Goal: Transaction & Acquisition: Purchase product/service

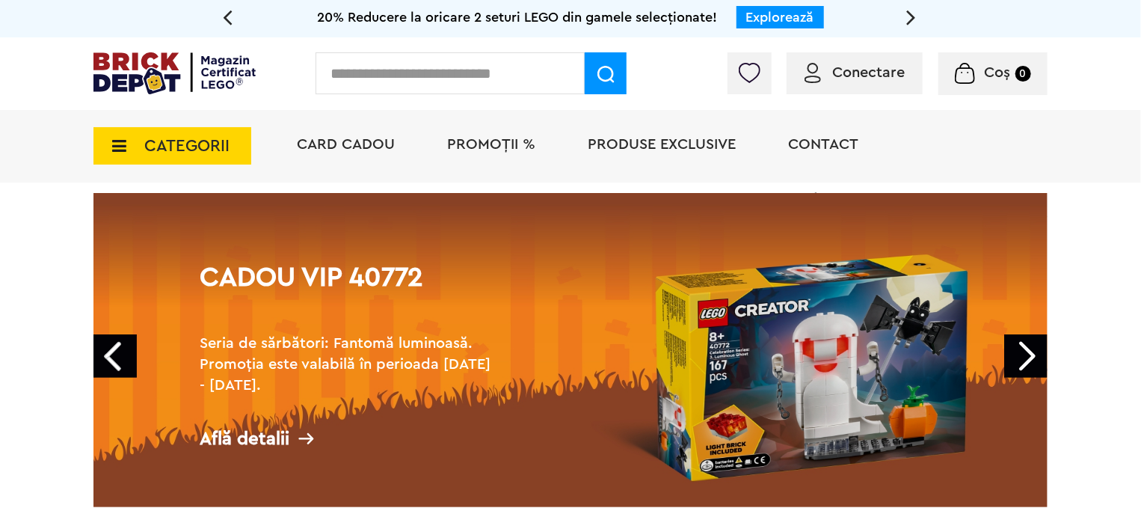
click at [565, 280] on link "Cadou VIP 40772 Seria de sărbători: Fantomă luminoasă. Promoția este valabilă î…" at bounding box center [570, 350] width 954 height 314
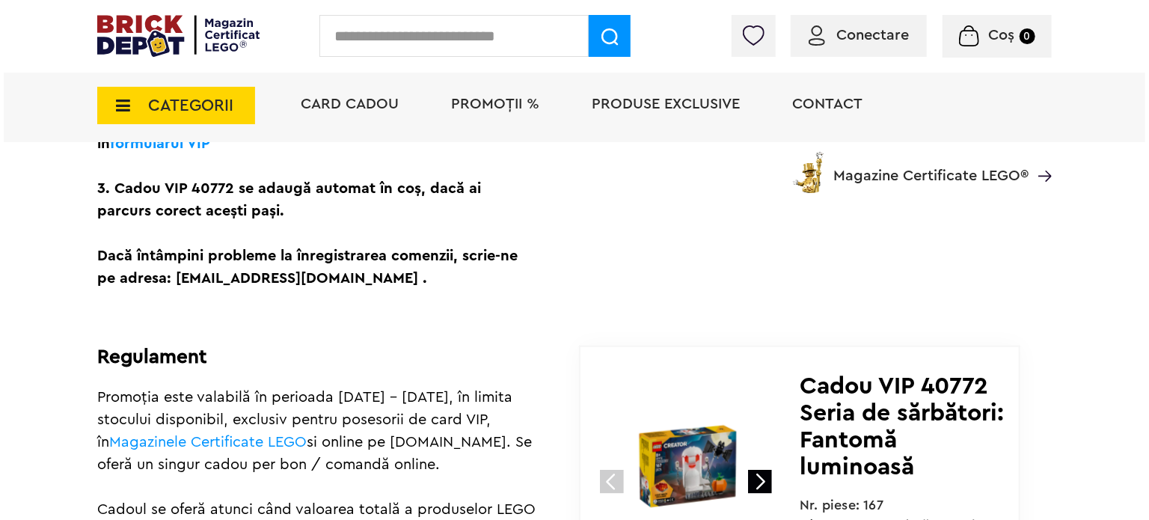
scroll to position [748, 0]
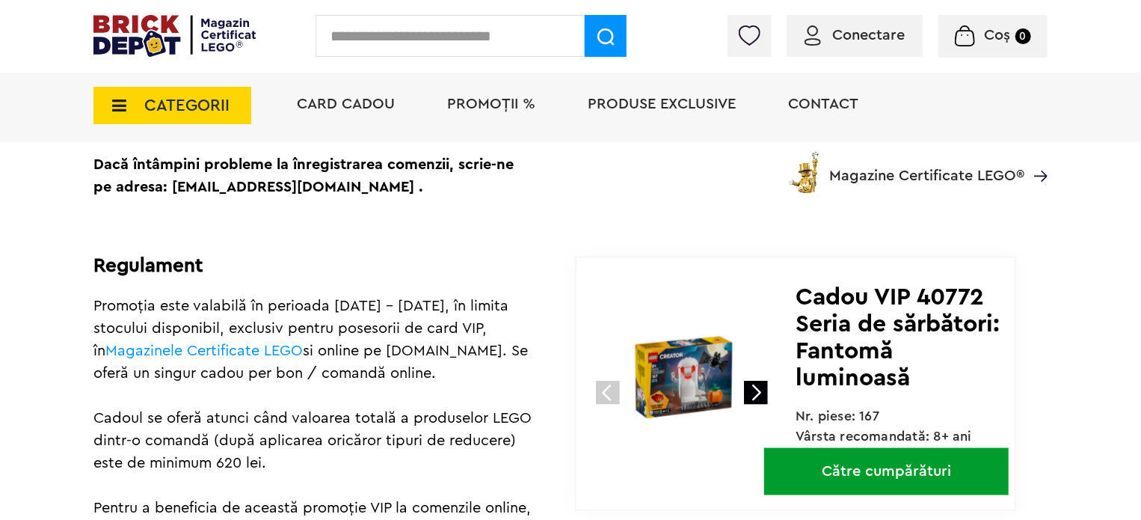
click at [506, 34] on input "text" at bounding box center [450, 36] width 269 height 42
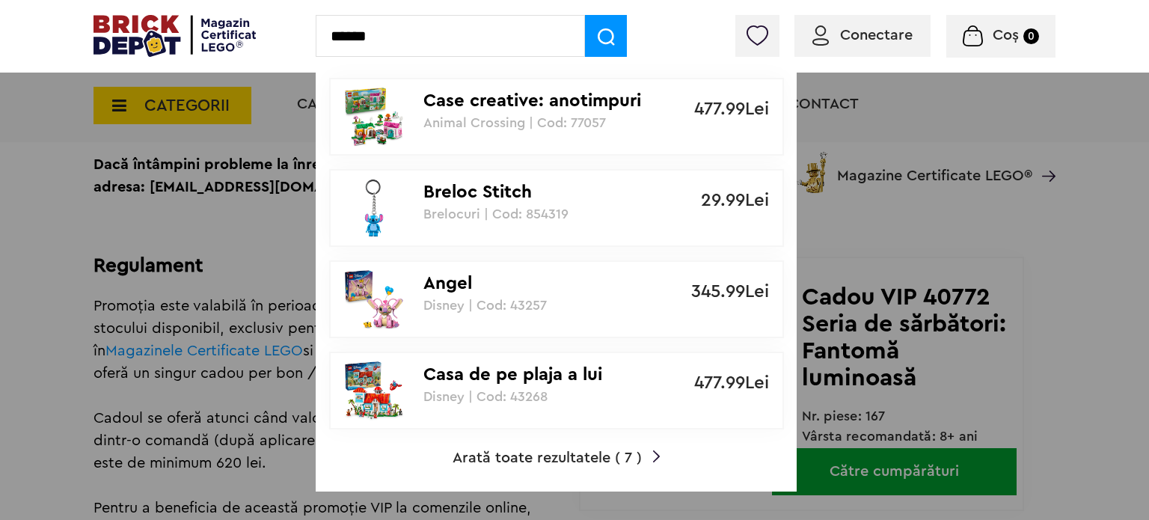
type input "******"
click at [532, 463] on span "Arată toate rezultatele ( 7 )" at bounding box center [546, 457] width 189 height 15
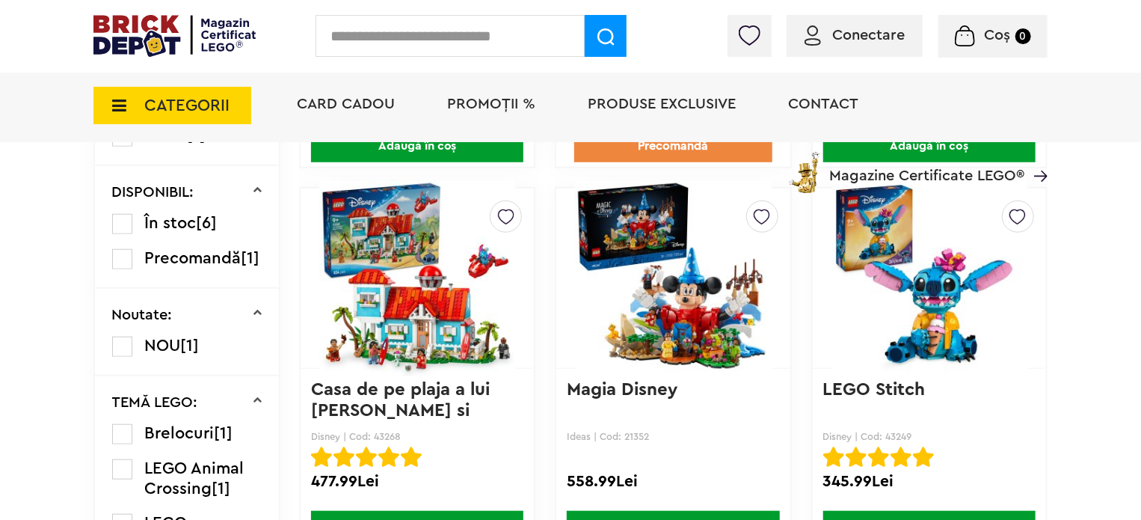
scroll to position [598, 0]
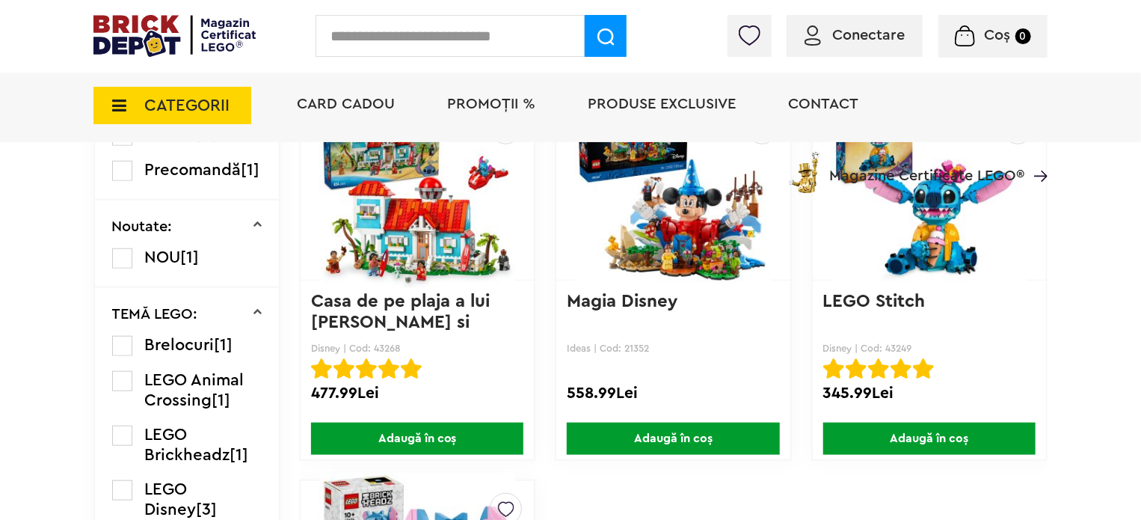
click at [922, 249] on img at bounding box center [930, 189] width 196 height 209
